Goal: Information Seeking & Learning: Learn about a topic

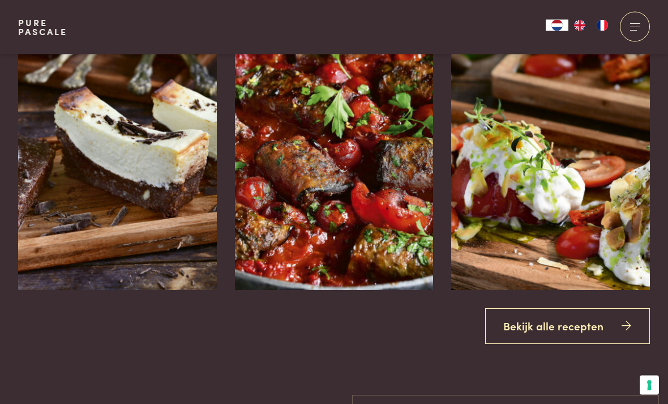
scroll to position [1338, 0]
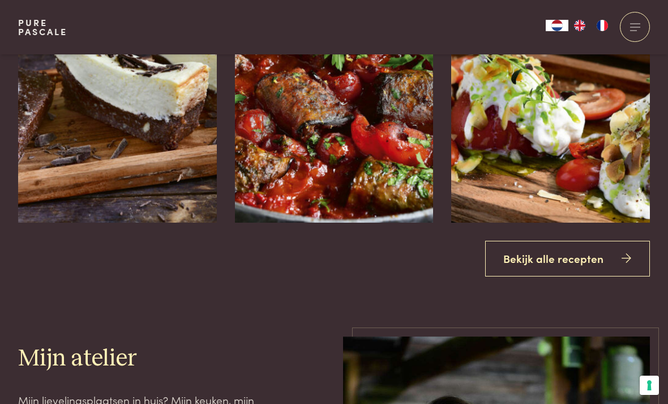
click at [574, 276] on link "Bekijk alle recepten" at bounding box center [567, 259] width 165 height 36
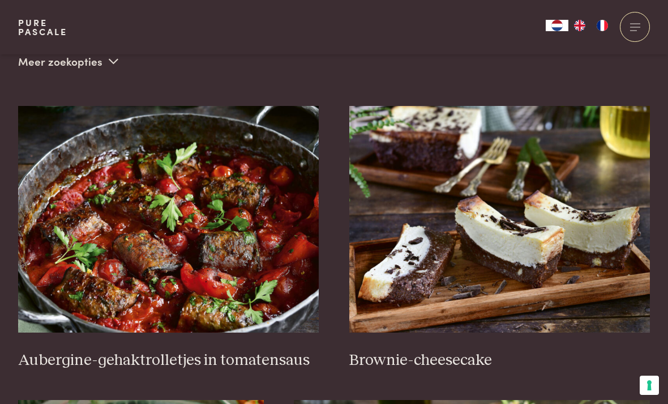
scroll to position [391, 0]
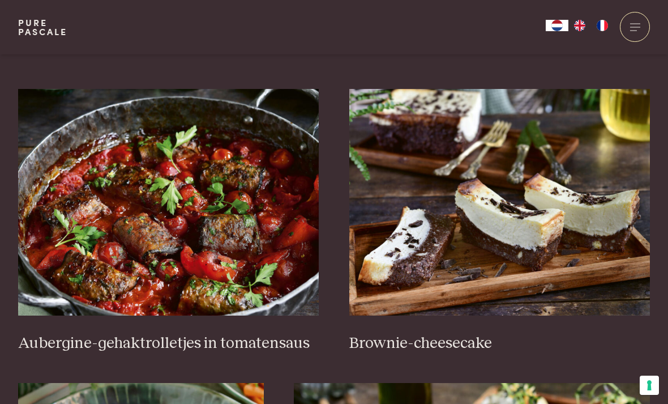
click at [66, 224] on img at bounding box center [168, 202] width 301 height 227
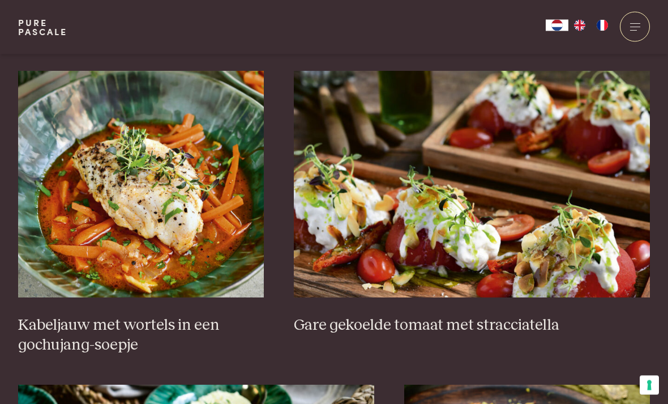
scroll to position [704, 0]
click at [62, 221] on img at bounding box center [141, 184] width 246 height 227
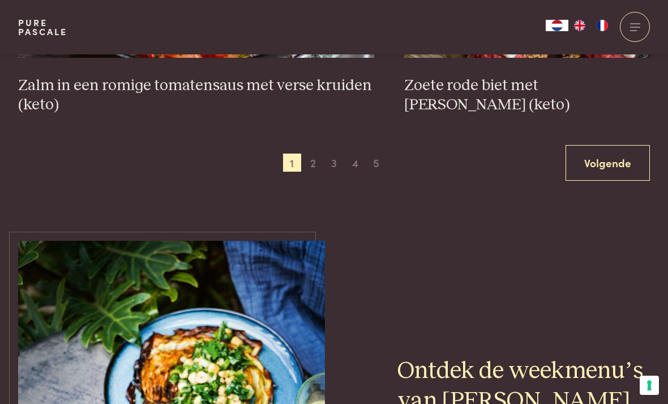
scroll to position [2111, 0]
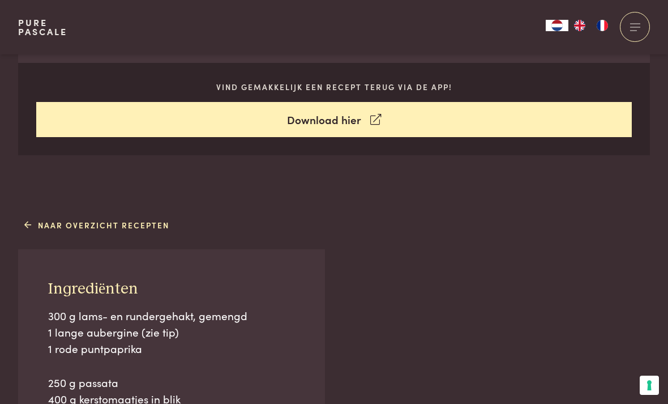
scroll to position [575, 0]
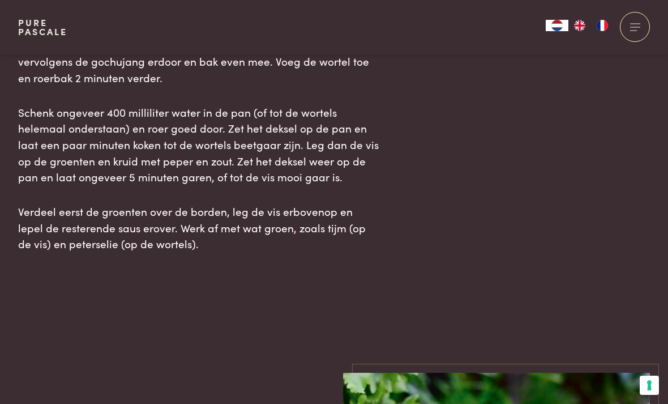
scroll to position [1460, 0]
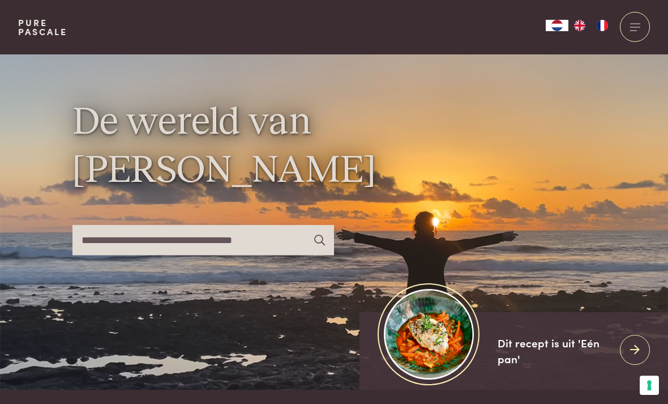
click at [629, 28] on div at bounding box center [635, 27] width 30 height 30
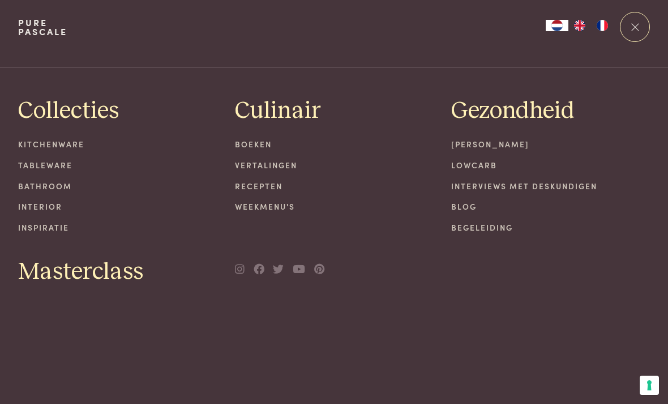
click at [634, 29] on div at bounding box center [635, 27] width 30 height 30
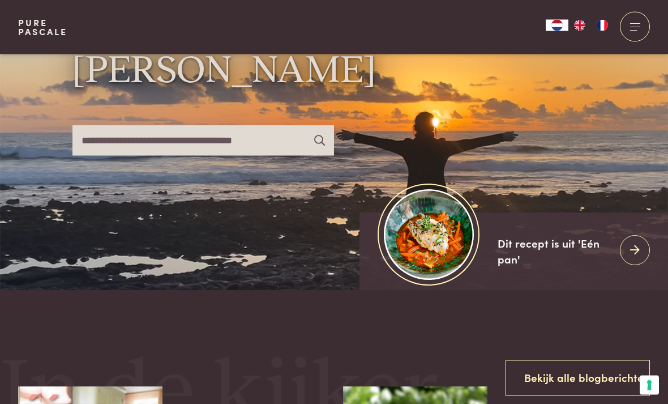
scroll to position [122, 0]
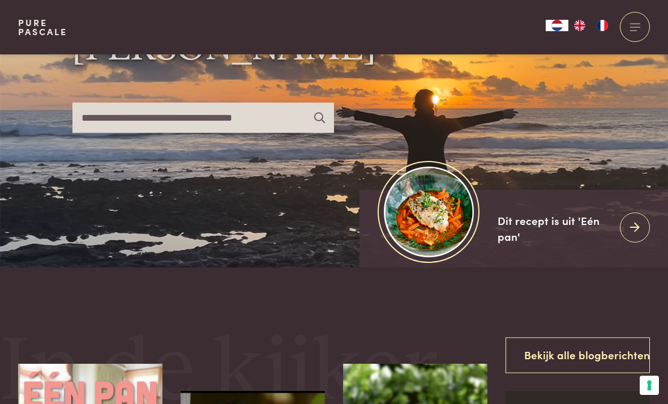
click at [110, 133] on input "text" at bounding box center [204, 118] width 262 height 30
click at [44, 121] on div at bounding box center [36, 99] width 36 height 335
click at [39, 122] on div at bounding box center [36, 99] width 36 height 335
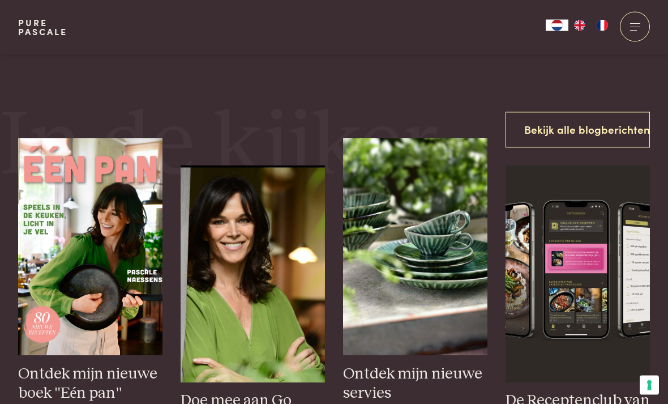
scroll to position [348, 0]
click at [580, 147] on link "Bekijk alle blogberichten" at bounding box center [578, 130] width 144 height 36
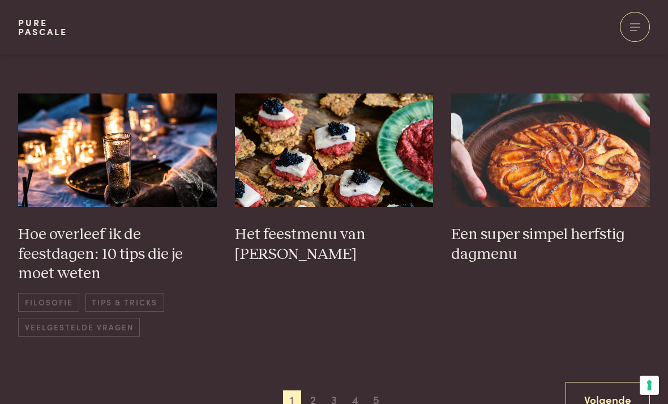
scroll to position [753, 0]
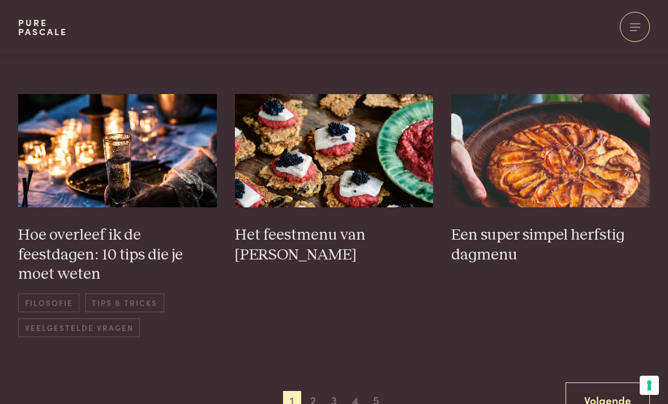
click at [293, 153] on img at bounding box center [334, 150] width 199 height 113
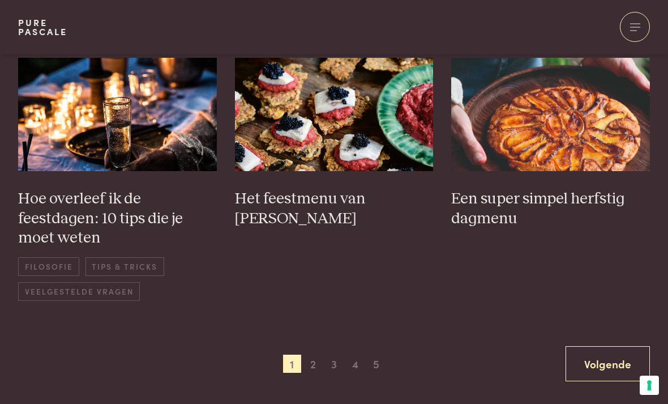
click at [630, 129] on img at bounding box center [550, 114] width 199 height 113
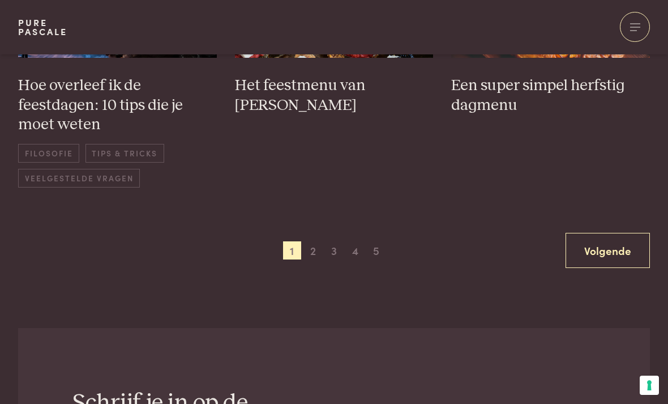
click at [611, 240] on link "Volgende" at bounding box center [608, 251] width 84 height 36
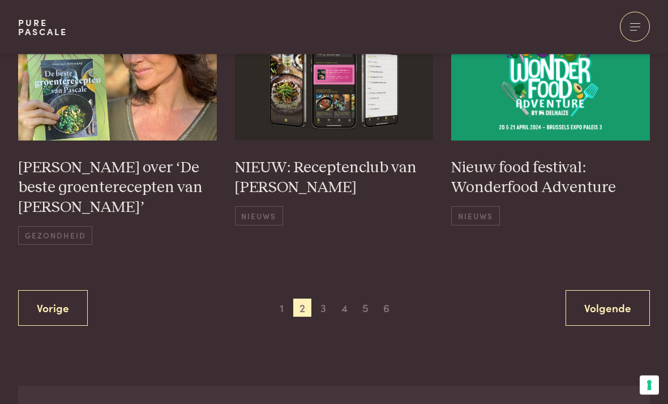
scroll to position [815, 0]
click at [600, 289] on link "Volgende" at bounding box center [608, 307] width 84 height 36
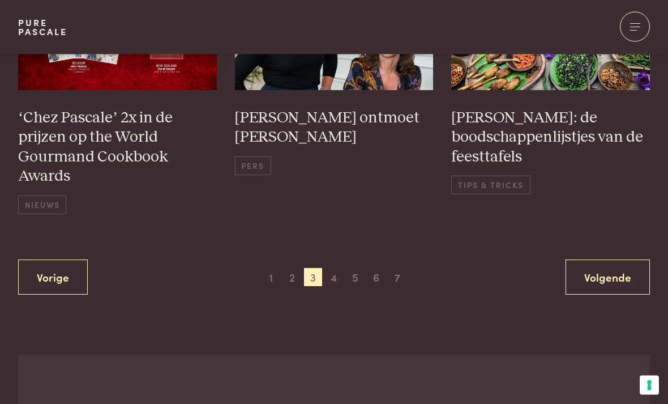
scroll to position [925, 0]
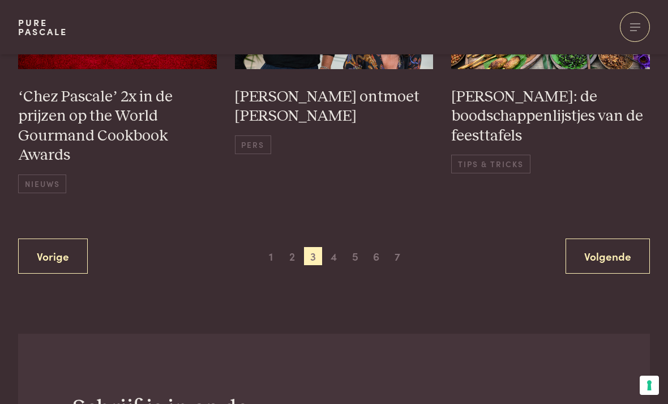
click at [592, 238] on link "Volgende" at bounding box center [608, 256] width 84 height 36
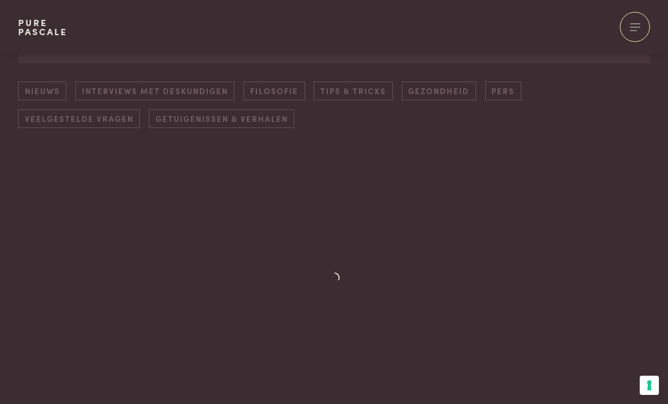
scroll to position [155, 0]
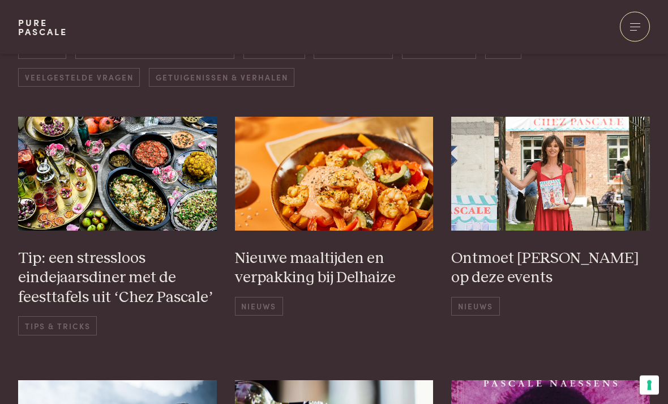
scroll to position [199, 0]
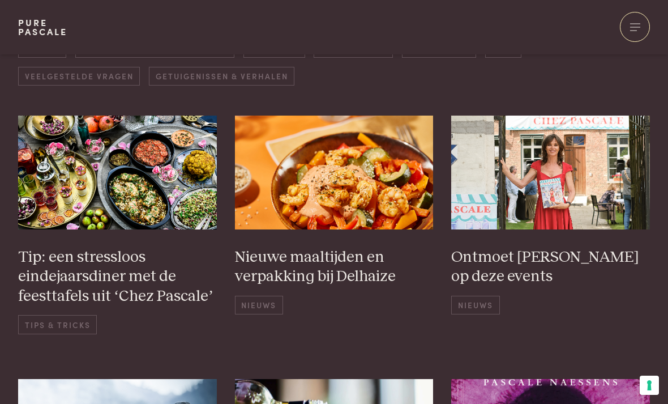
click at [73, 180] on img at bounding box center [117, 172] width 199 height 113
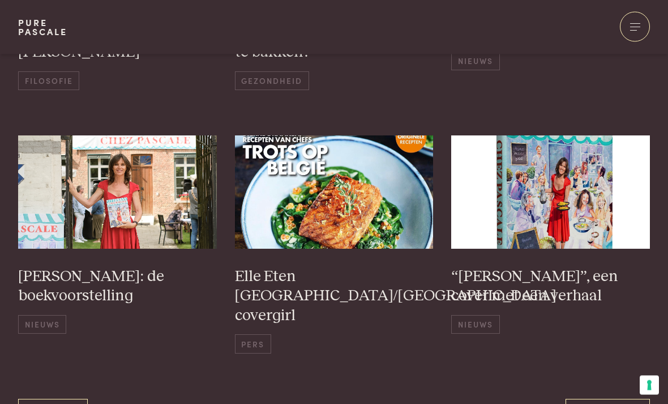
scroll to position [687, 0]
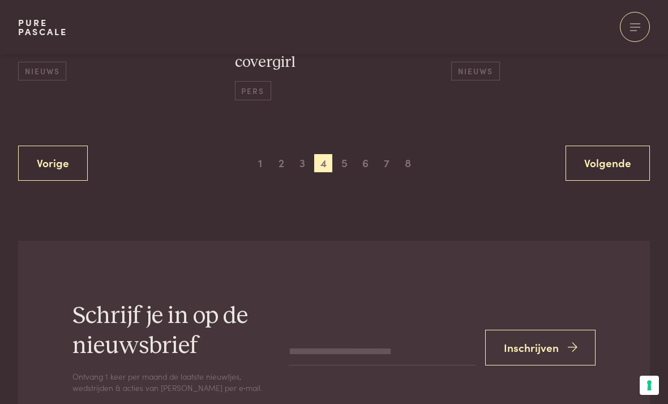
click at [614, 146] on link "Volgende" at bounding box center [608, 164] width 84 height 36
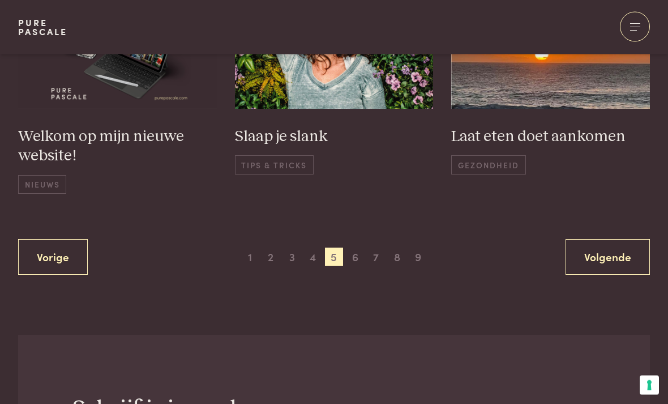
scroll to position [826, 0]
click at [606, 265] on link "Volgende" at bounding box center [608, 256] width 84 height 36
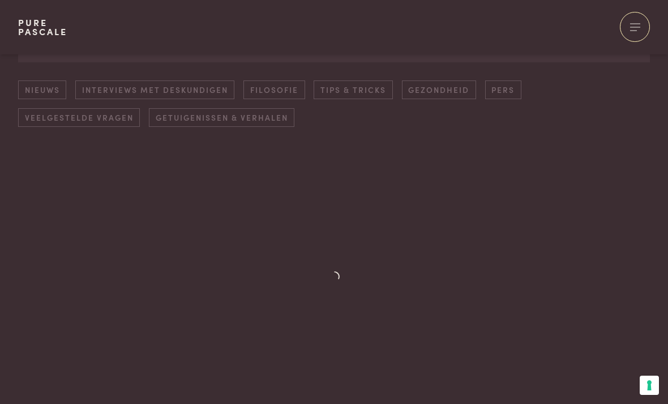
scroll to position [155, 0]
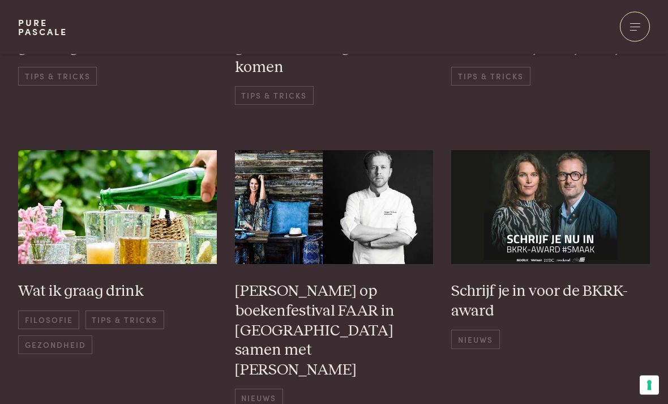
scroll to position [691, 0]
click at [57, 206] on img at bounding box center [117, 206] width 199 height 113
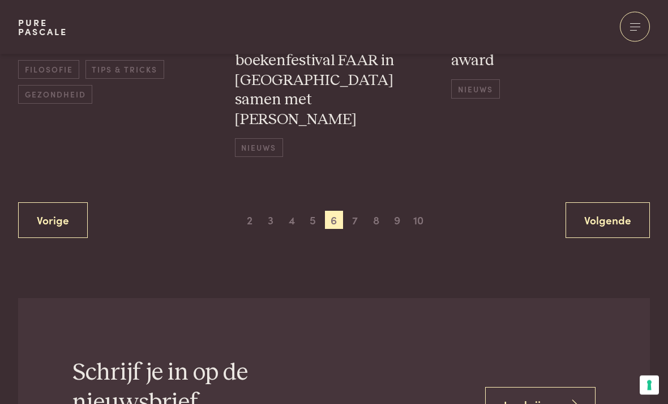
click at [611, 203] on link "Volgende" at bounding box center [608, 221] width 84 height 36
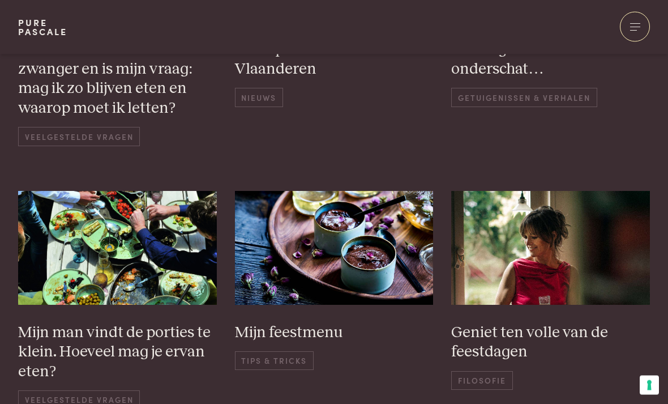
scroll to position [426, 0]
click at [281, 272] on img at bounding box center [334, 247] width 199 height 113
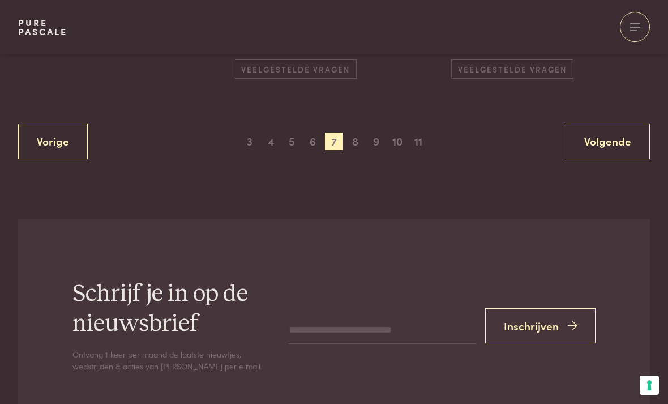
click at [608, 127] on link "Volgende" at bounding box center [608, 141] width 84 height 36
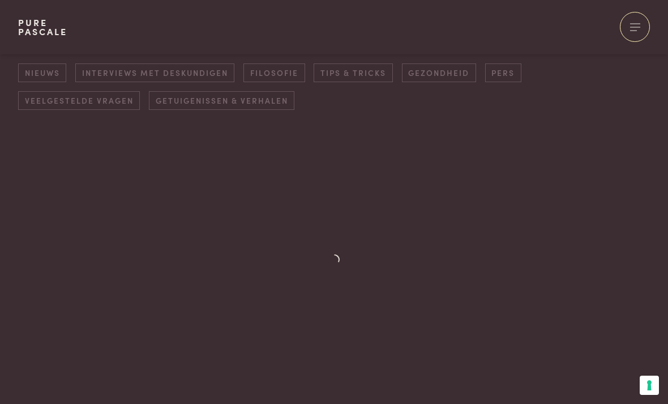
scroll to position [161, 0]
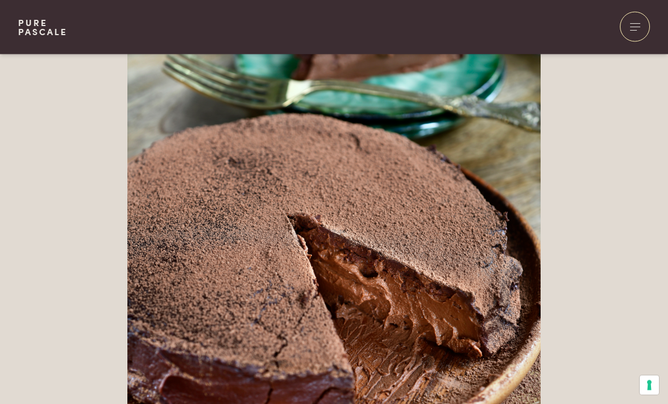
scroll to position [2694, 0]
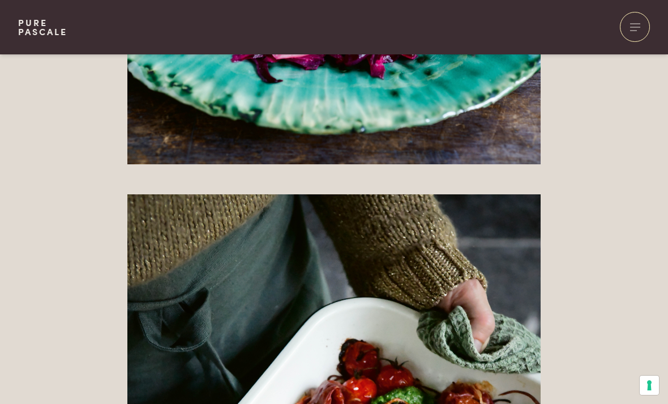
scroll to position [2161, 0]
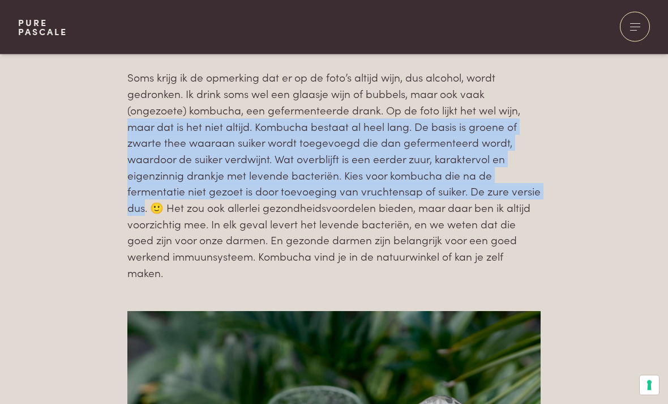
scroll to position [741, 0]
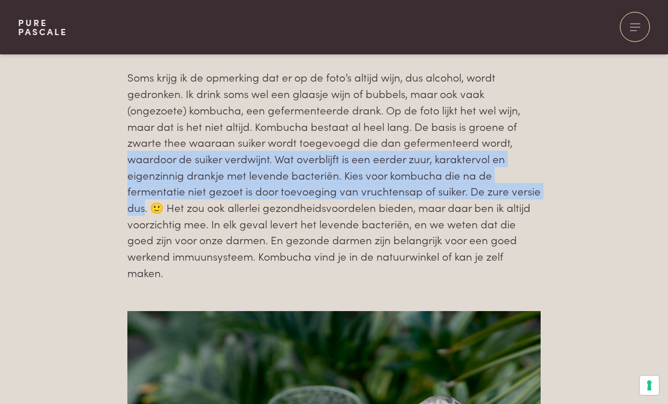
click at [89, 259] on div ""Soms krijg ik de opmerking dat er op de foto’s altijd wijn, dus alcohol, wordt…" at bounding box center [334, 370] width 632 height 1182
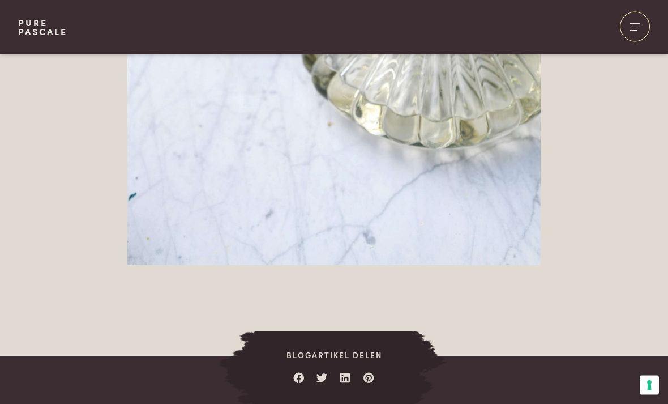
scroll to position [1397, 0]
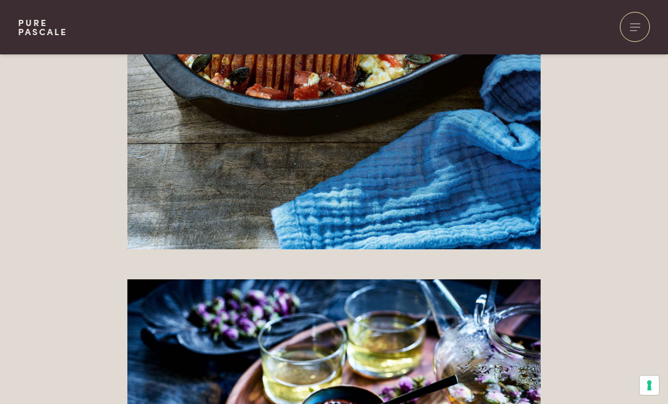
scroll to position [4115, 0]
